Goal: Find specific page/section: Find specific page/section

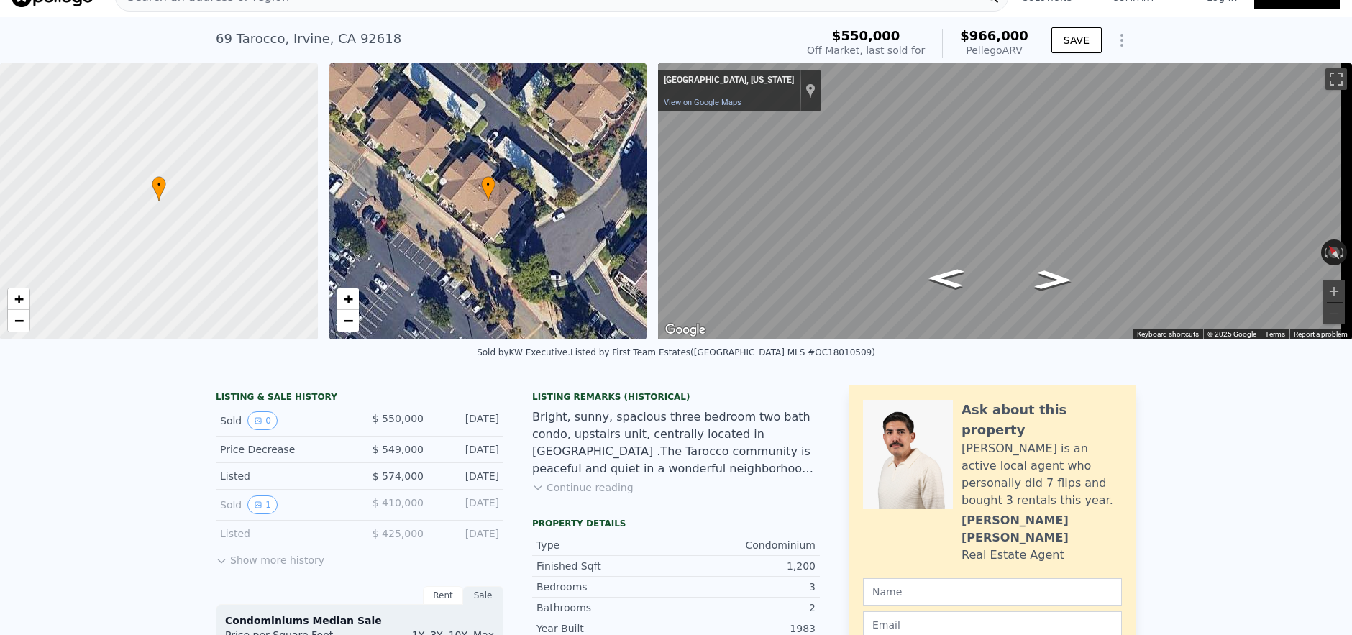
scroll to position [5, 0]
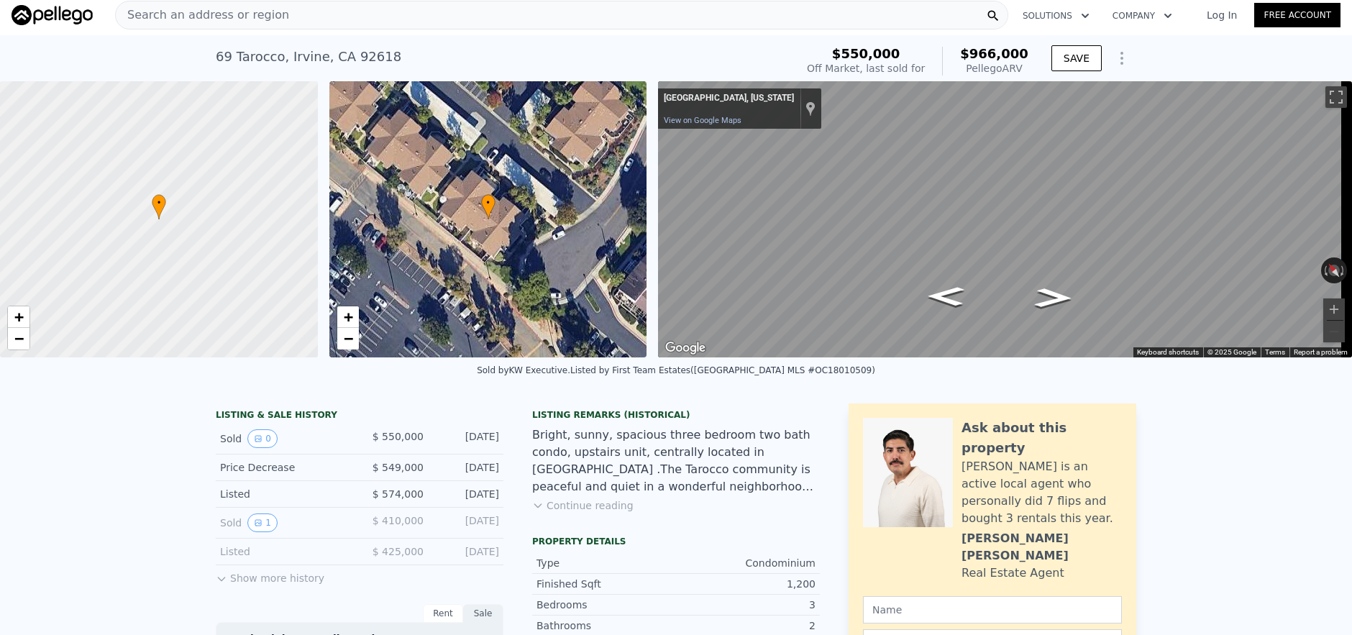
click at [319, 28] on div "Search an address or region" at bounding box center [561, 15] width 893 height 29
checkbox input "false"
checkbox input "true"
type input "$ 926,000"
type input "$ 24,238"
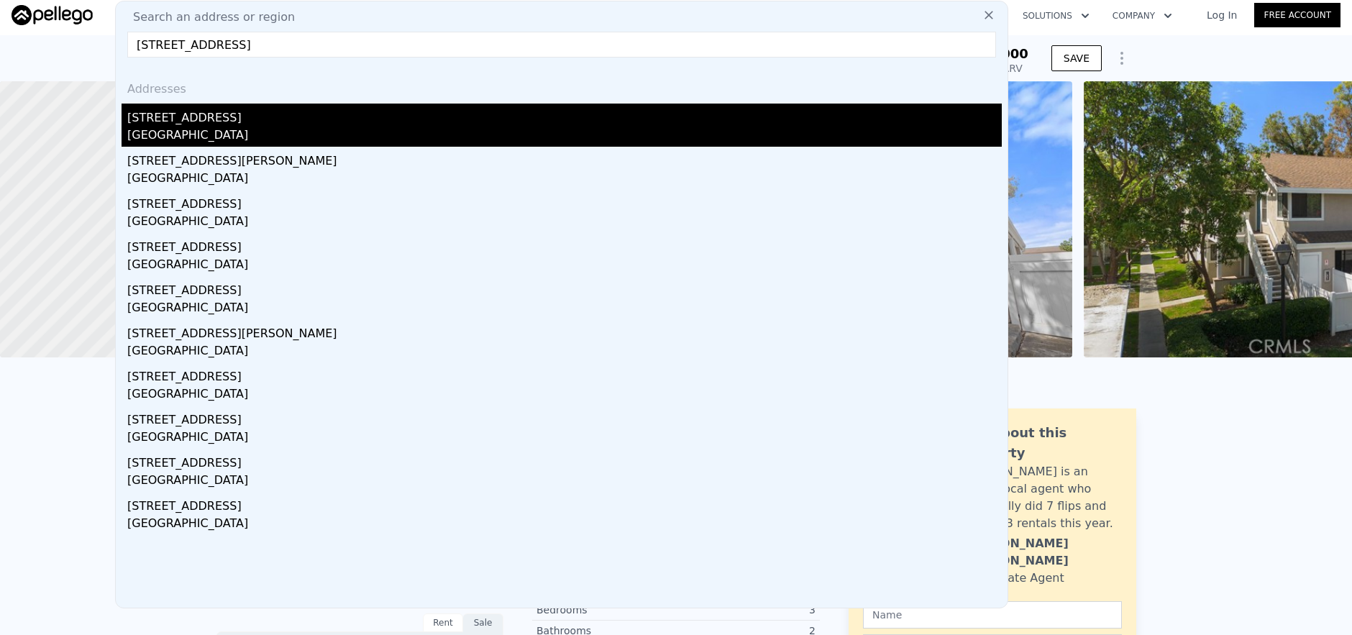
type input "[STREET_ADDRESS]"
click at [362, 115] on div "[STREET_ADDRESS]" at bounding box center [564, 115] width 874 height 23
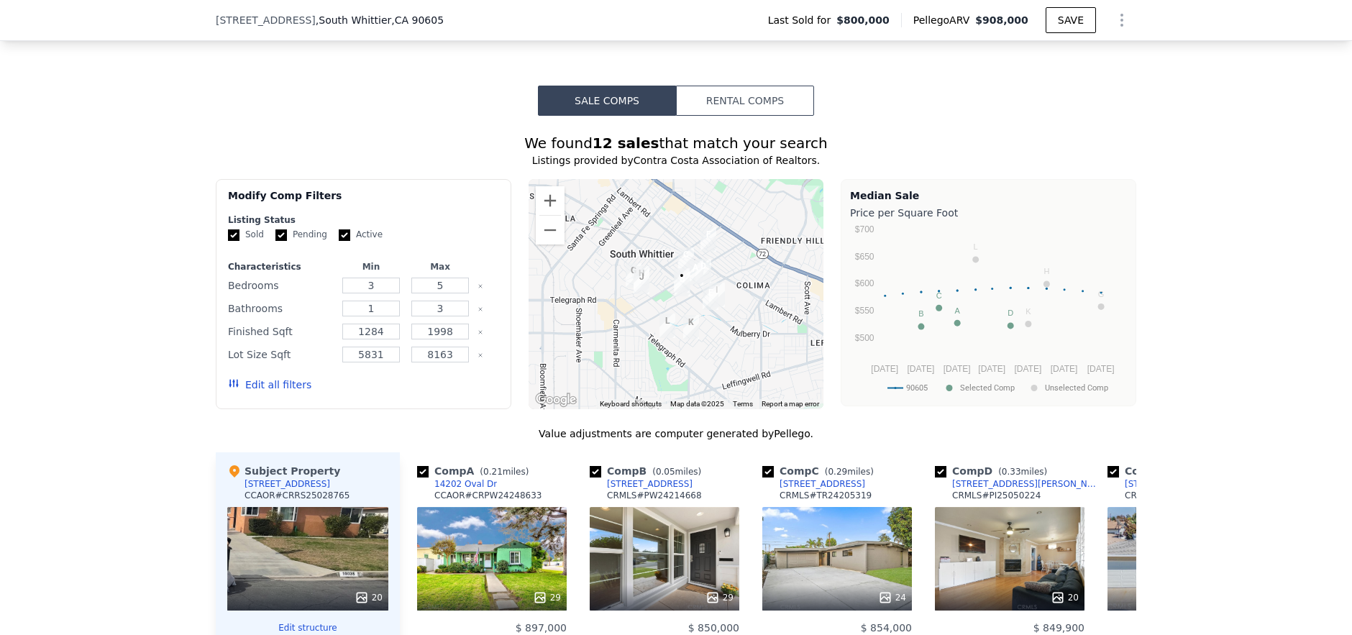
scroll to position [1328, 0]
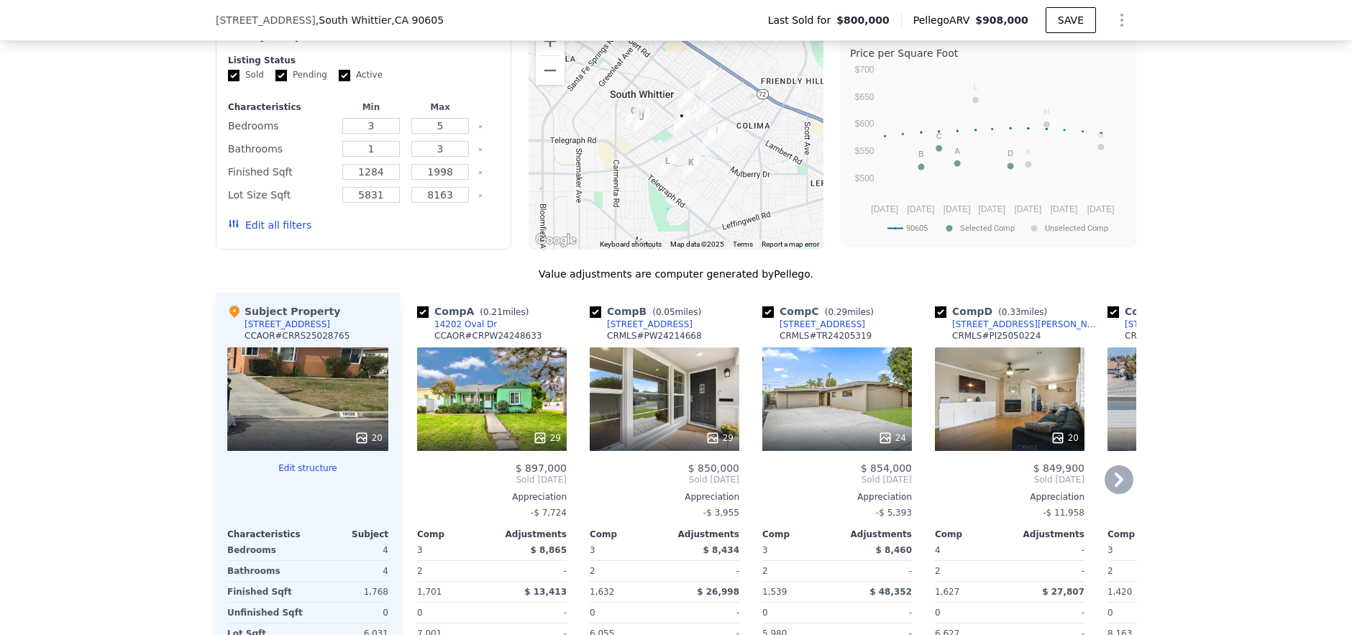
click at [1110, 475] on icon at bounding box center [1118, 479] width 29 height 29
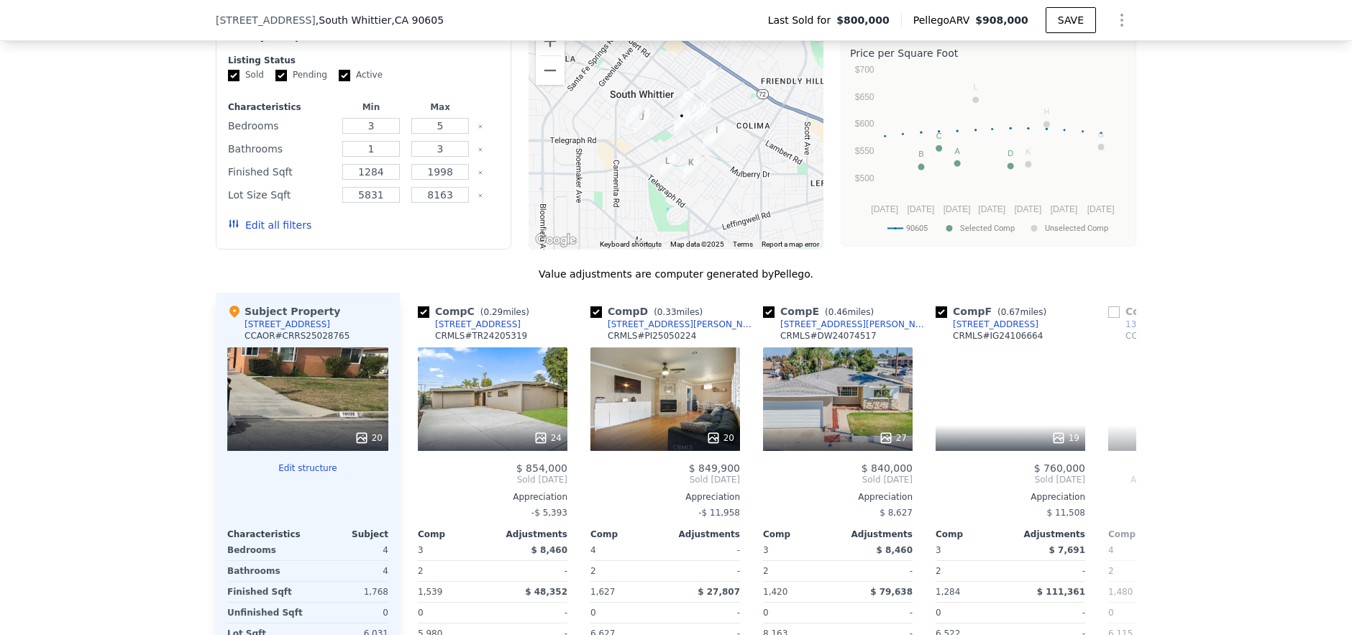
scroll to position [0, 345]
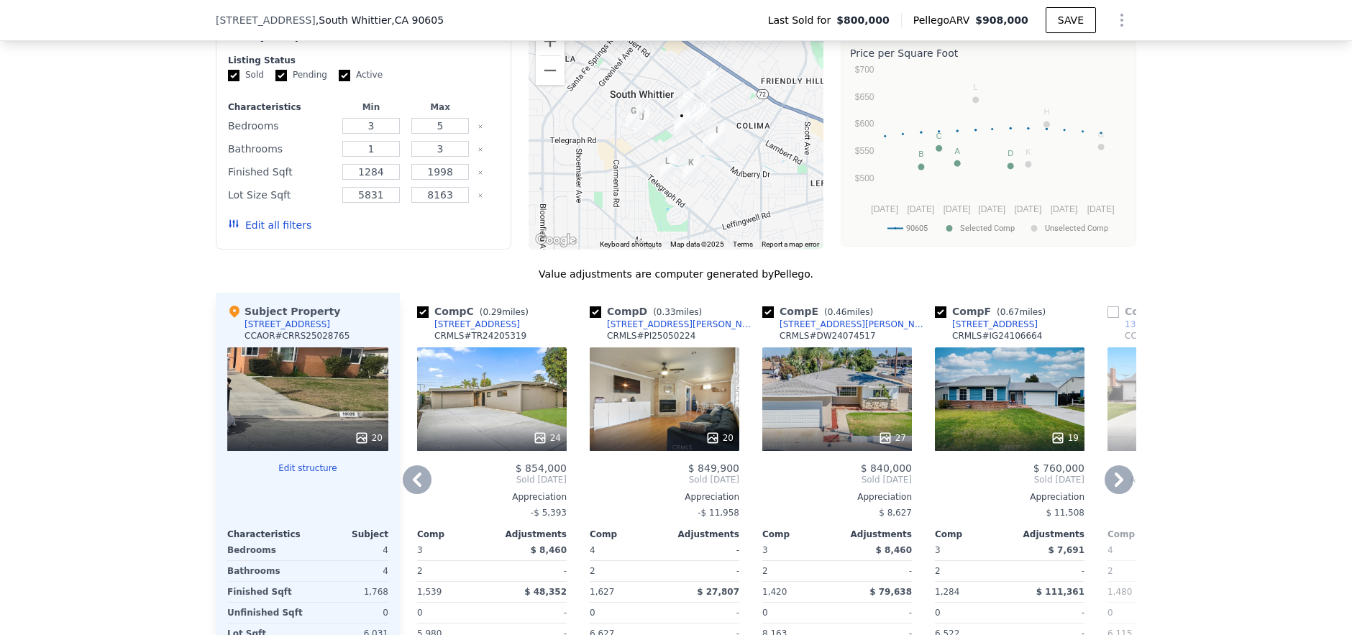
click at [1110, 475] on icon at bounding box center [1118, 479] width 29 height 29
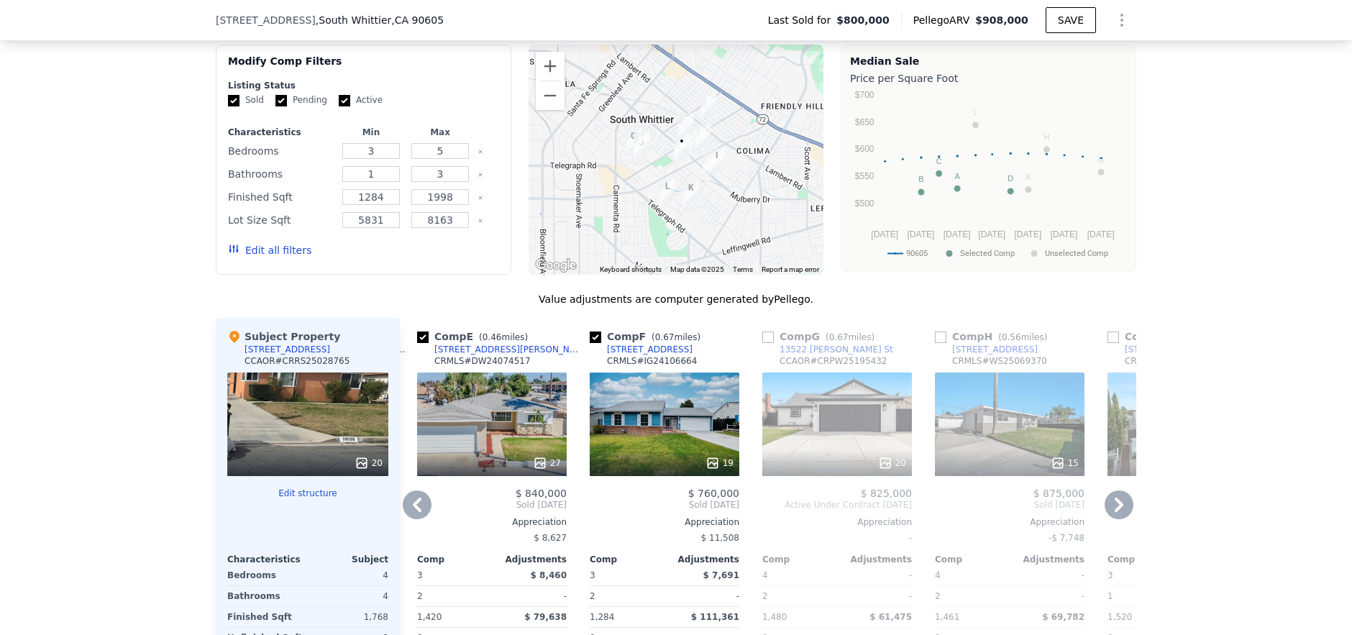
scroll to position [850, 0]
